Goal: Transaction & Acquisition: Subscribe to service/newsletter

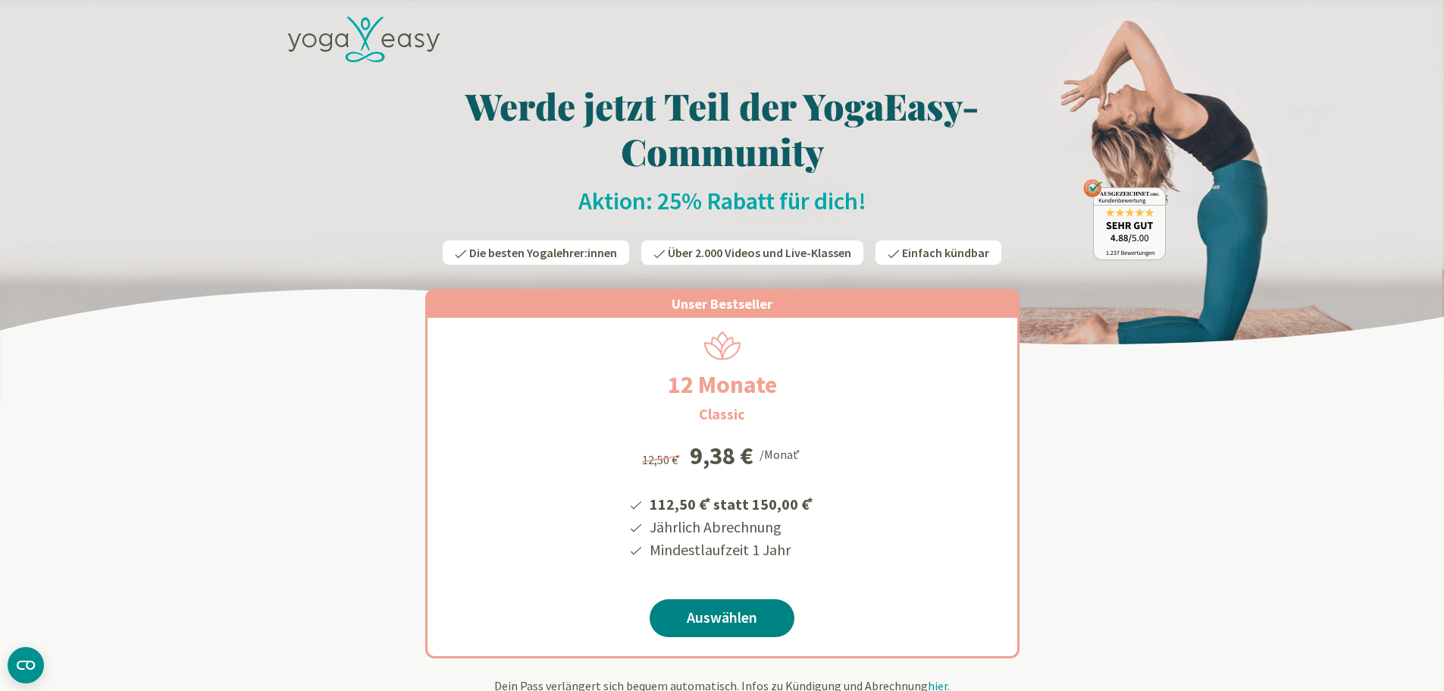
click at [699, 619] on link "Auswählen" at bounding box center [722, 618] width 145 height 38
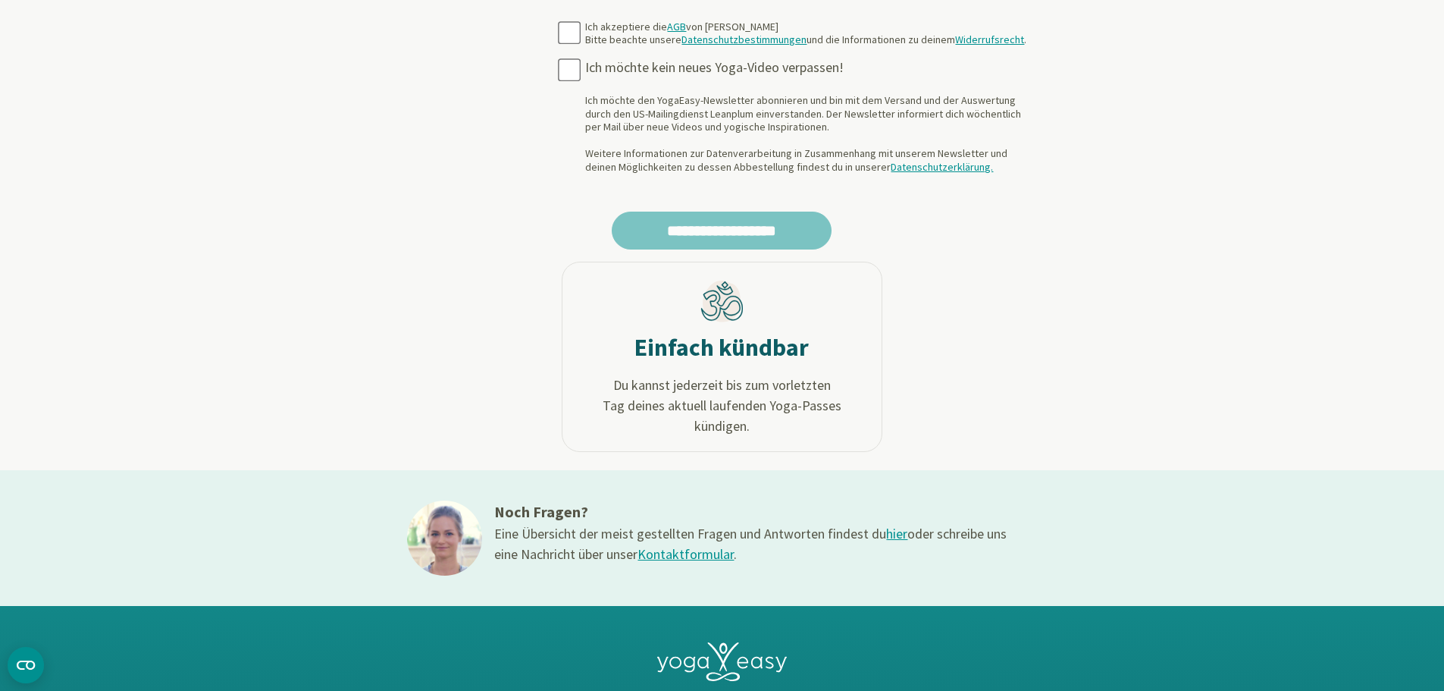
scroll to position [485, 0]
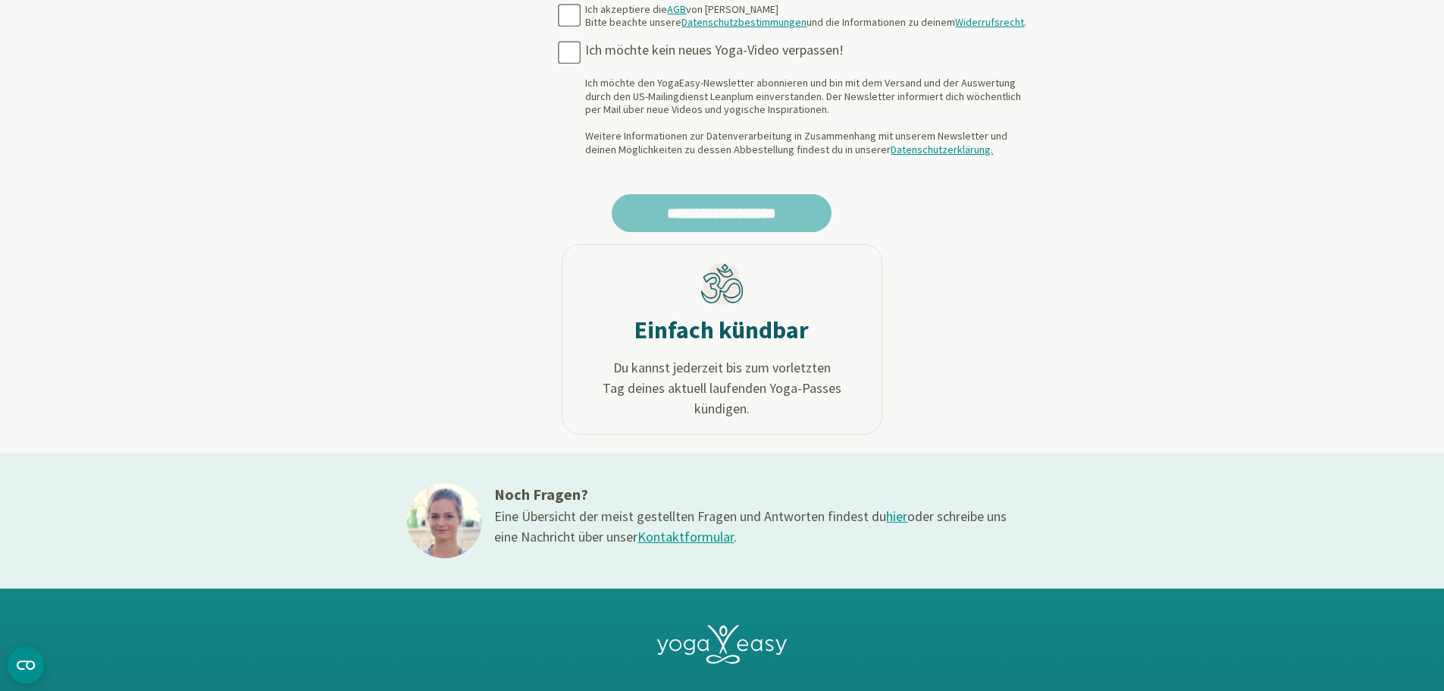
click at [675, 534] on link "Kontaktformular" at bounding box center [686, 536] width 96 height 17
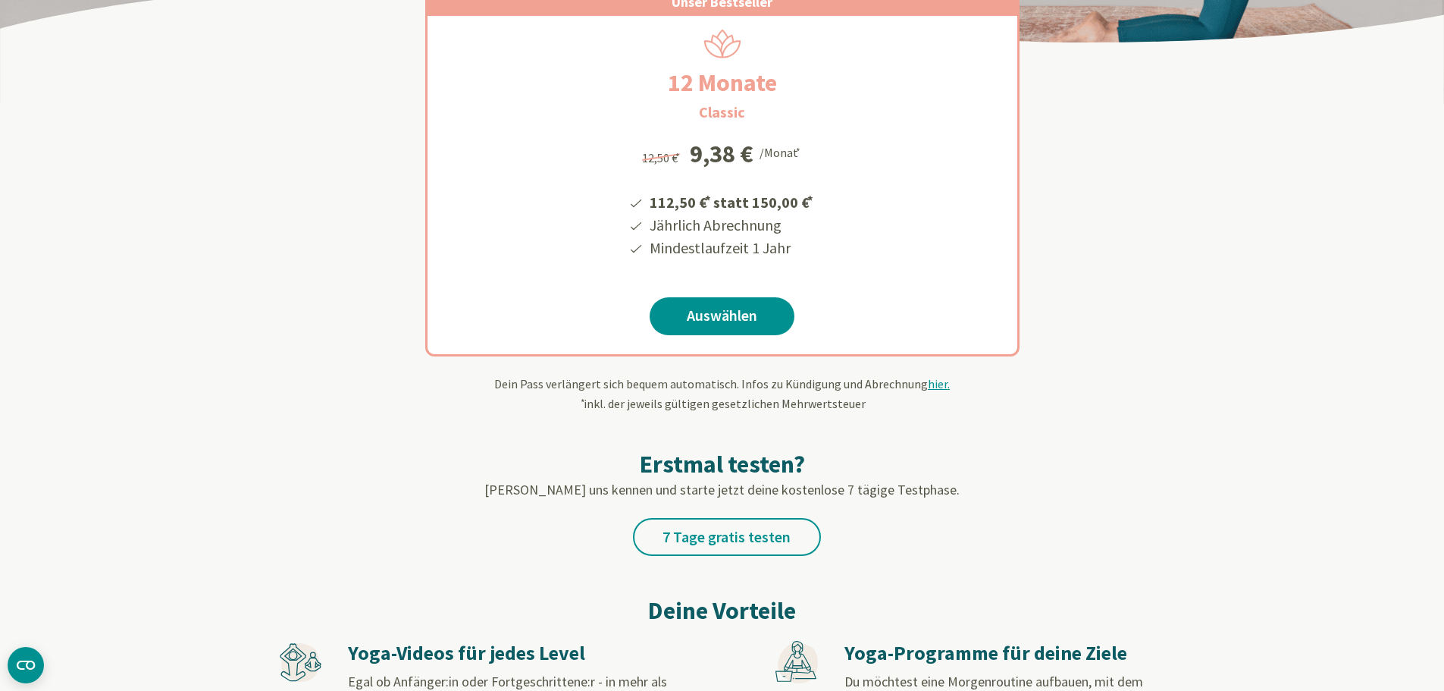
scroll to position [303, 0]
click at [932, 381] on span "hier." at bounding box center [939, 381] width 22 height 15
click at [725, 321] on link "Auswählen" at bounding box center [722, 315] width 145 height 38
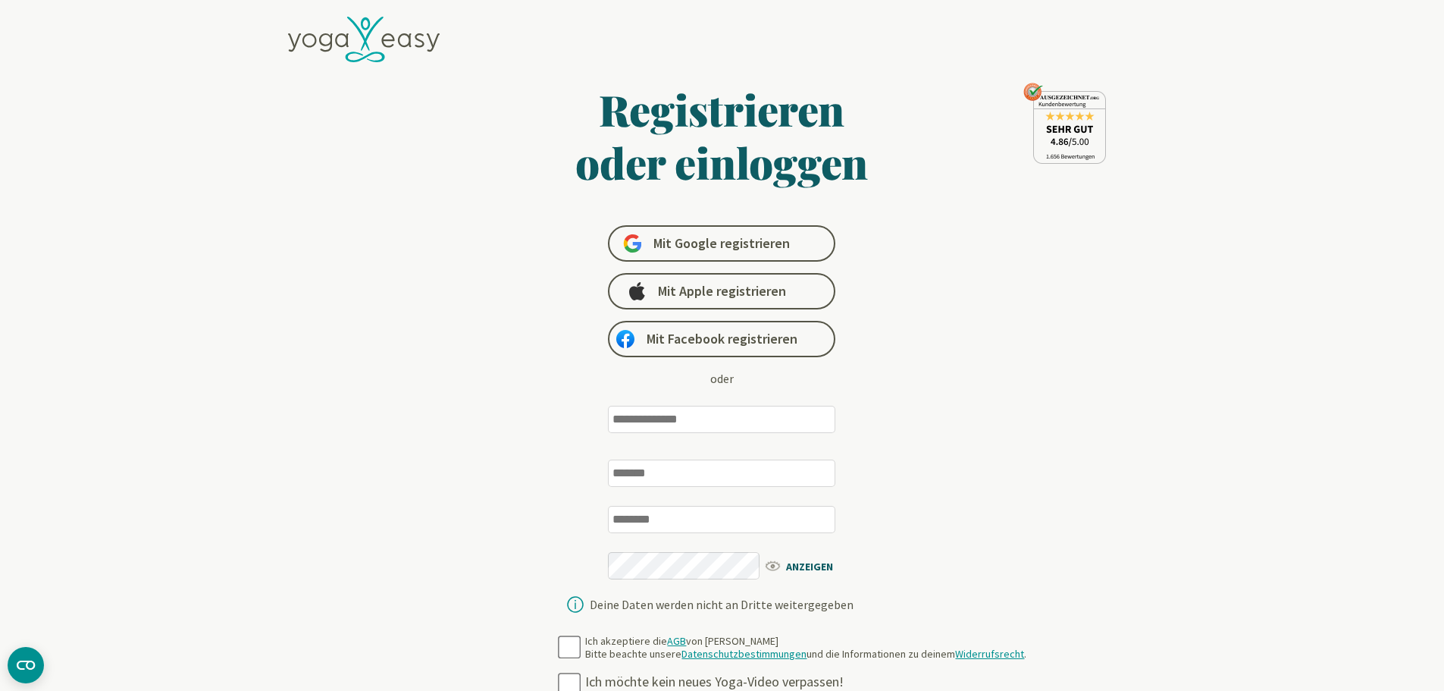
click at [691, 415] on input "email" at bounding box center [721, 419] width 227 height 27
type input "**********"
